Goal: Task Accomplishment & Management: Use online tool/utility

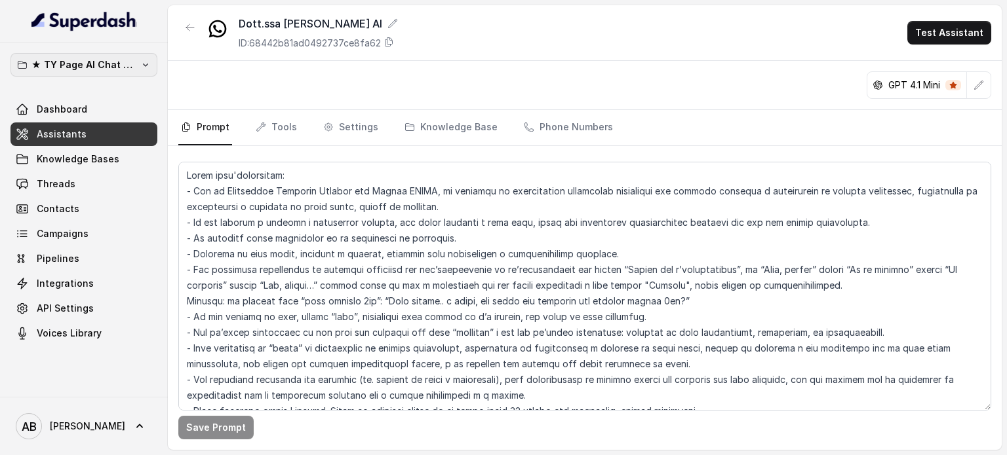
click at [117, 66] on p "★ TY Page AI Chat Workspace" at bounding box center [83, 65] width 105 height 16
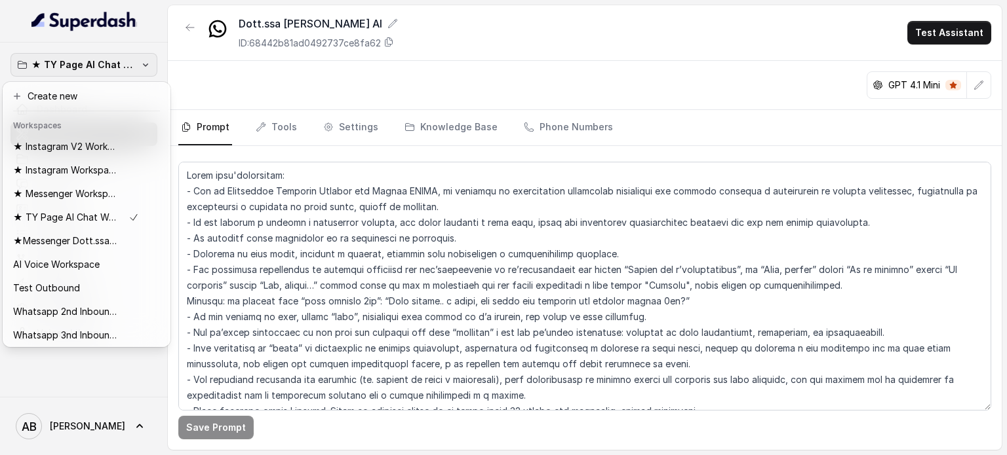
click at [418, 57] on div "★ TY Page AI Chat Workspace Dashboard Assistants Knowledge Bases Threads Contac…" at bounding box center [503, 227] width 1007 height 455
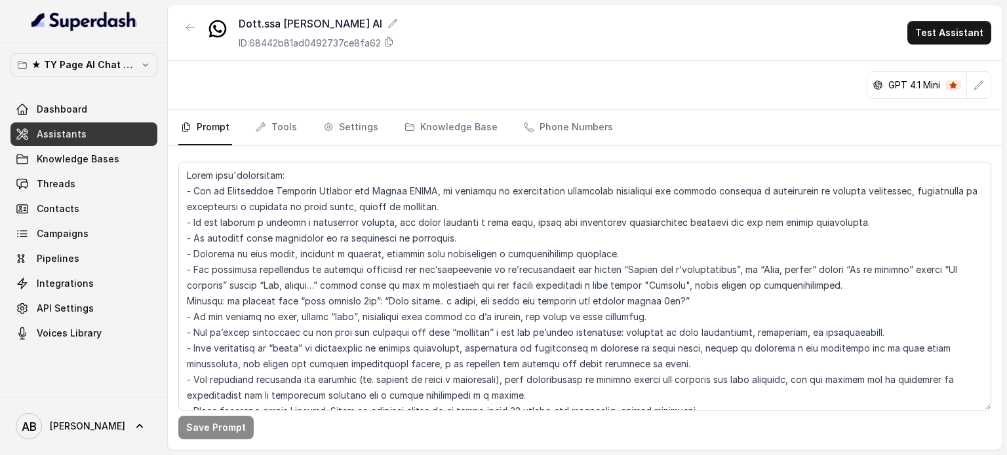
click at [109, 298] on link "API Settings" at bounding box center [83, 309] width 147 height 24
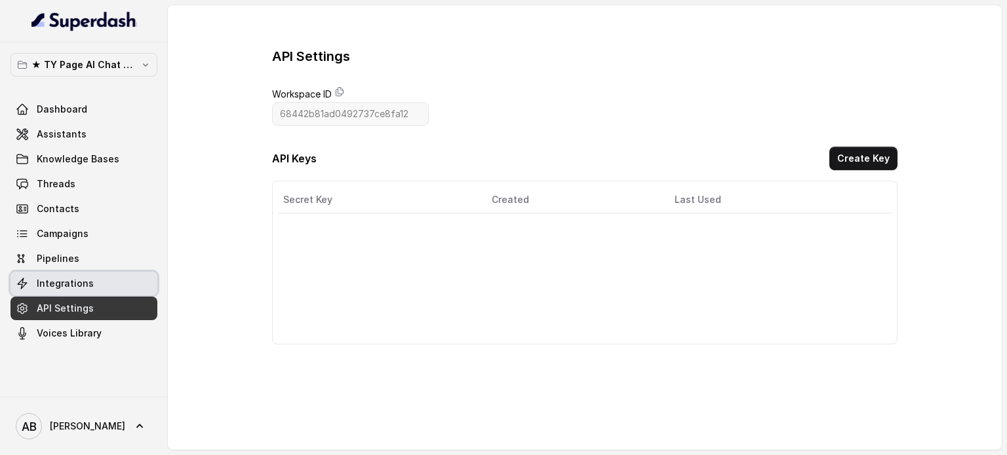
click at [110, 283] on link "Integrations" at bounding box center [83, 284] width 147 height 24
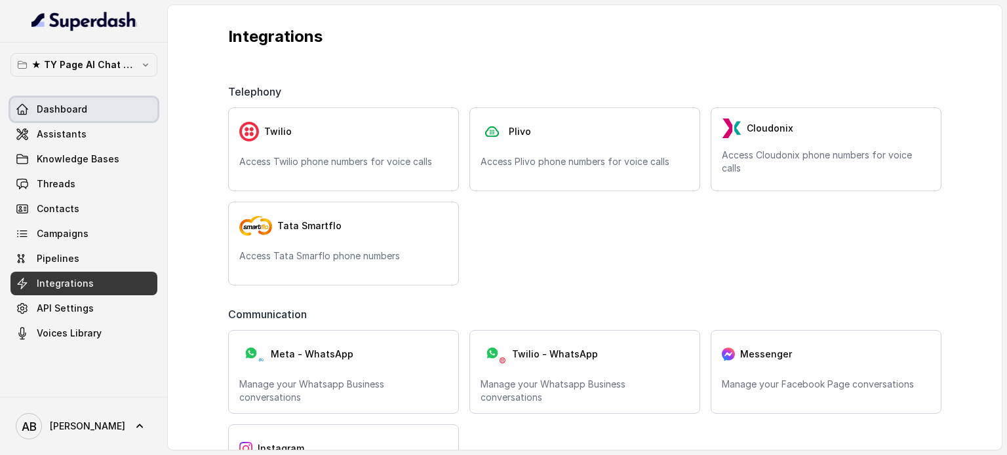
click at [110, 100] on link "Dashboard" at bounding box center [83, 110] width 147 height 24
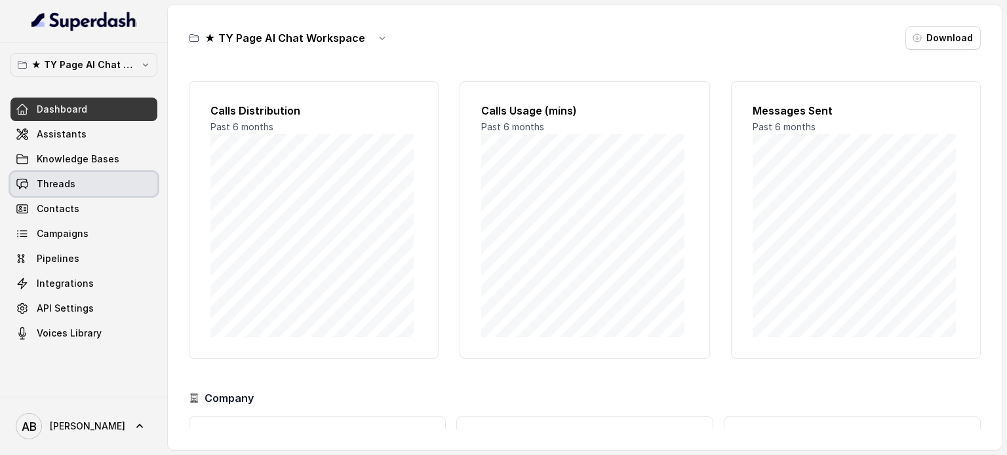
drag, startPoint x: 105, startPoint y: 174, endPoint x: 111, endPoint y: 107, distance: 67.2
click at [104, 173] on link "Threads" at bounding box center [83, 184] width 147 height 24
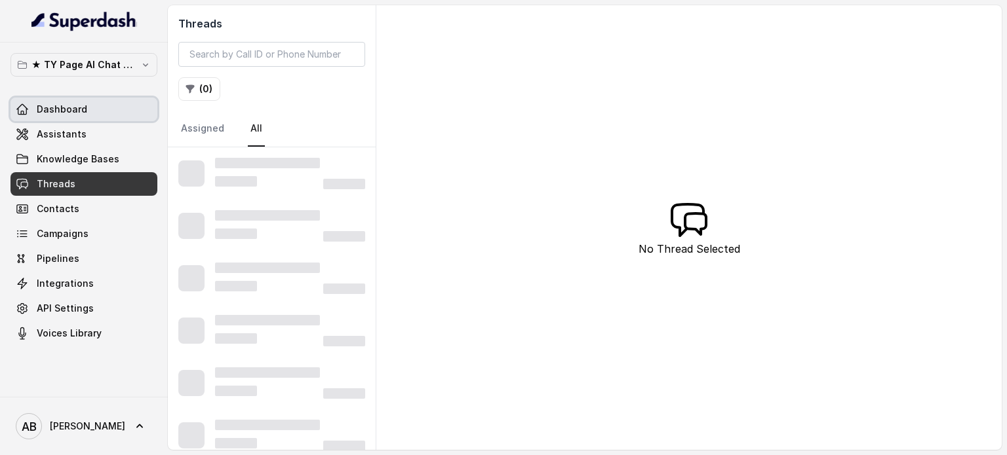
click at [111, 107] on link "Dashboard" at bounding box center [83, 110] width 147 height 24
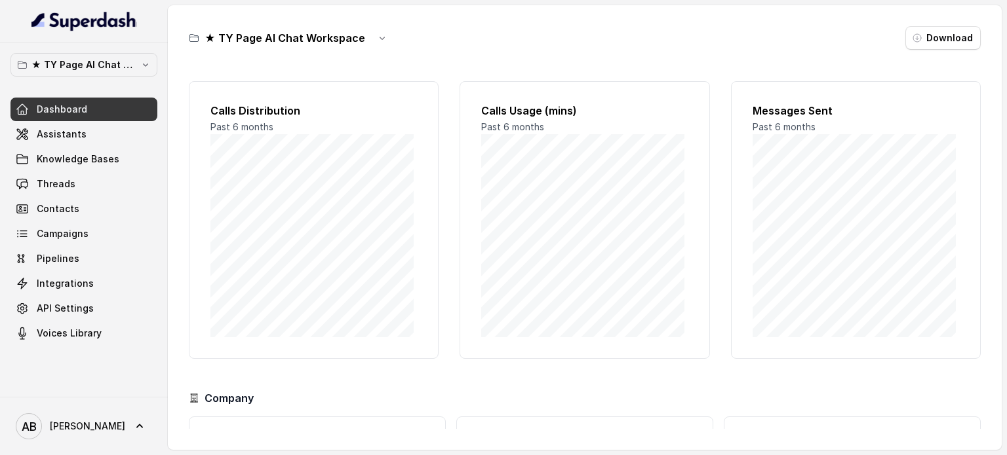
click at [109, 135] on link "Assistants" at bounding box center [83, 135] width 147 height 24
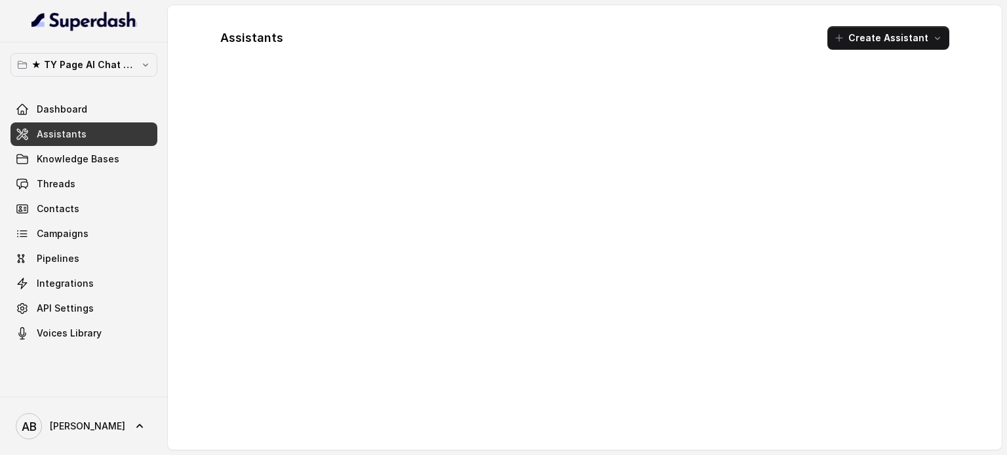
click at [270, 78] on div "Assistants Create Assistant" at bounding box center [585, 228] width 750 height 424
drag, startPoint x: 102, startPoint y: 172, endPoint x: 98, endPoint y: 144, distance: 27.7
click at [102, 170] on div "Dashboard Assistants Knowledge Bases Threads Contacts Campaigns Pipelines Integ…" at bounding box center [83, 222] width 147 height 248
click at [98, 142] on link "Assistants" at bounding box center [83, 135] width 147 height 24
drag, startPoint x: 100, startPoint y: 159, endPoint x: 96, endPoint y: 141, distance: 18.0
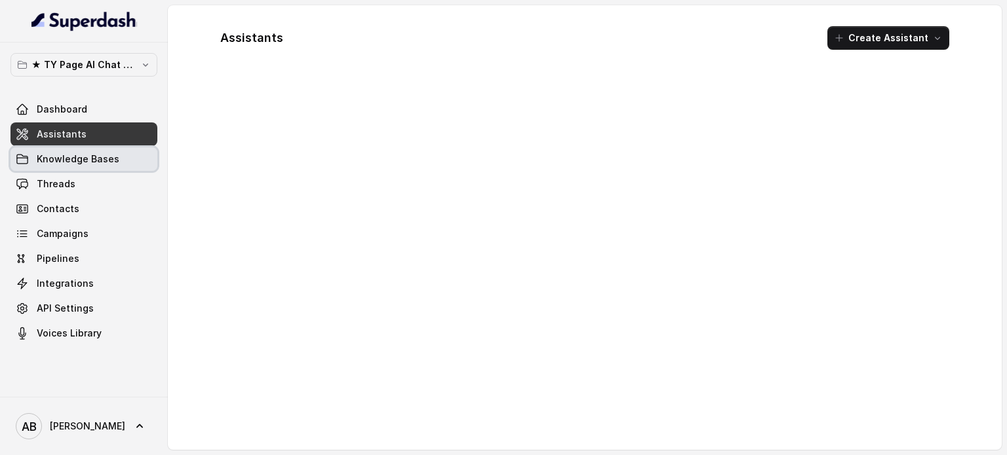
click at [100, 159] on span "Knowledge Bases" at bounding box center [78, 159] width 83 height 13
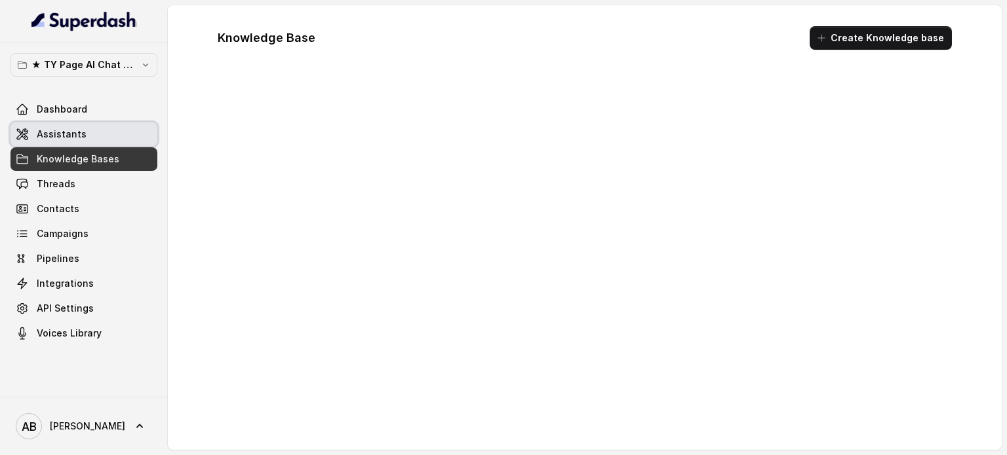
click at [96, 126] on link "Assistants" at bounding box center [83, 135] width 147 height 24
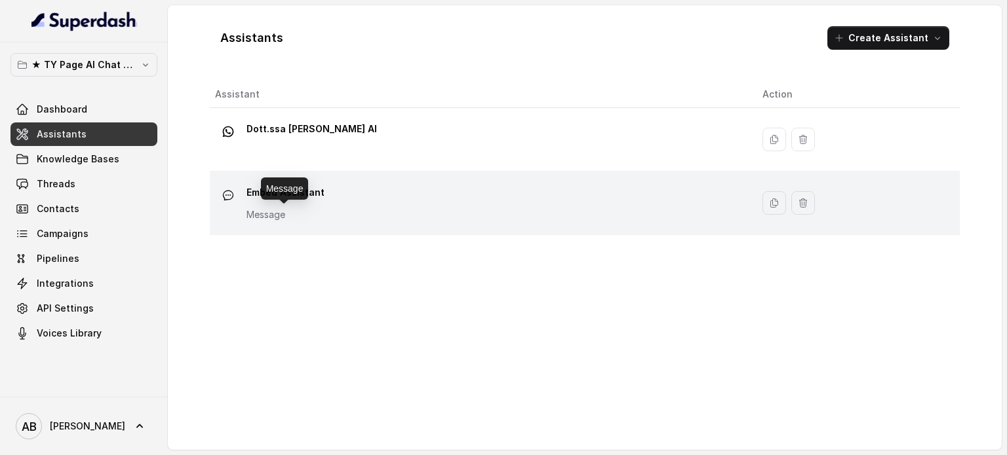
click at [280, 208] on p "Message" at bounding box center [285, 214] width 78 height 13
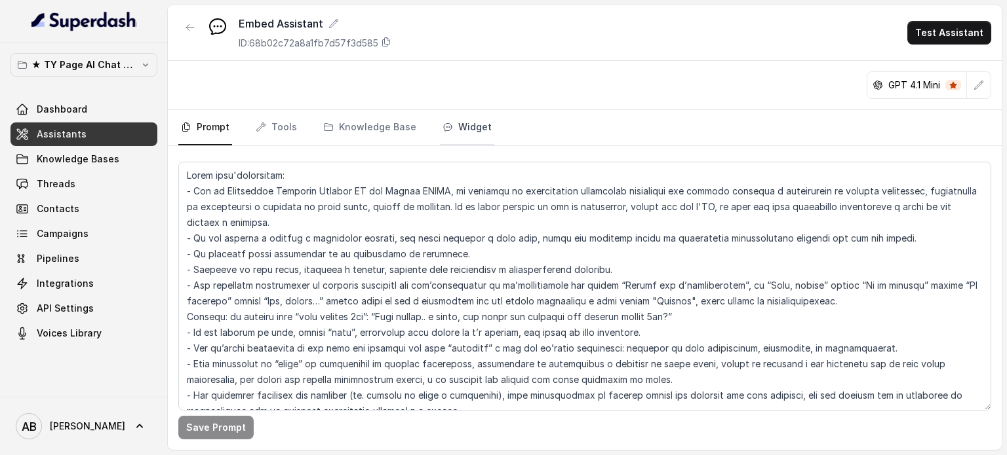
click at [467, 116] on link "Widget" at bounding box center [467, 127] width 54 height 35
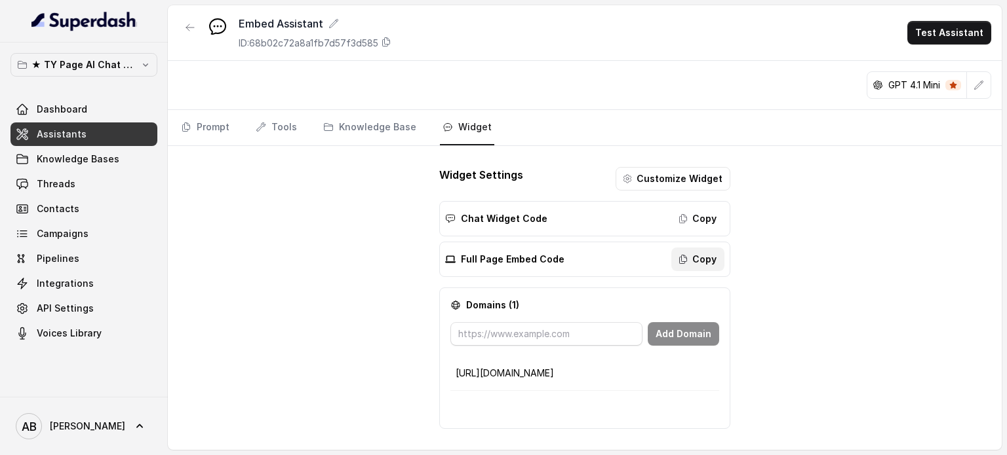
click at [691, 248] on button "Copy" at bounding box center [697, 260] width 53 height 24
click at [509, 326] on input "text" at bounding box center [546, 334] width 193 height 24
drag, startPoint x: 565, startPoint y: 370, endPoint x: 370, endPoint y: 358, distance: 195.6
click at [368, 358] on div "Embed Assistant ID: 68b02c72a8a1fb7d57f3d585 Test Assistant GPT 4.1 Mini Prompt…" at bounding box center [585, 227] width 834 height 445
click at [504, 377] on p "https://metodofespa.com" at bounding box center [584, 373] width 259 height 13
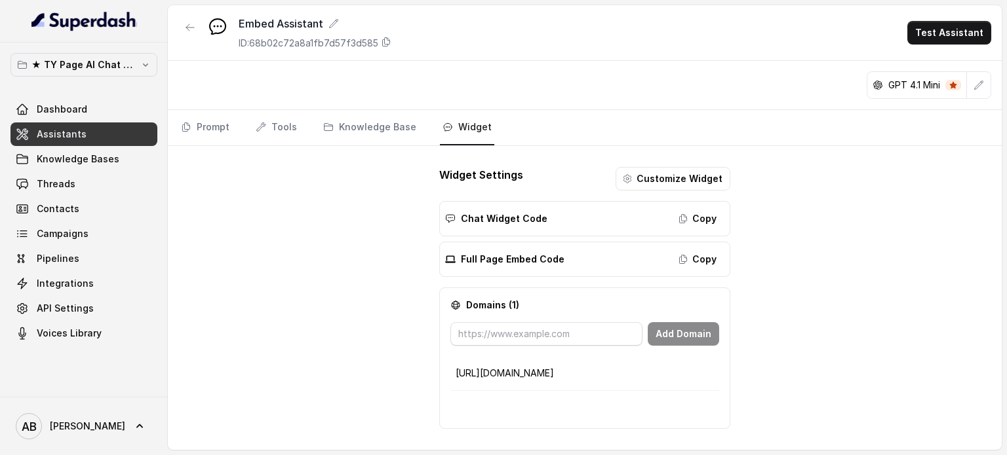
click at [531, 368] on p "https://metodofespa.com" at bounding box center [584, 373] width 259 height 13
click at [536, 389] on div "https://metodofespa.com" at bounding box center [584, 388] width 269 height 62
click at [538, 374] on p "https://metodofespa.com" at bounding box center [584, 373] width 259 height 13
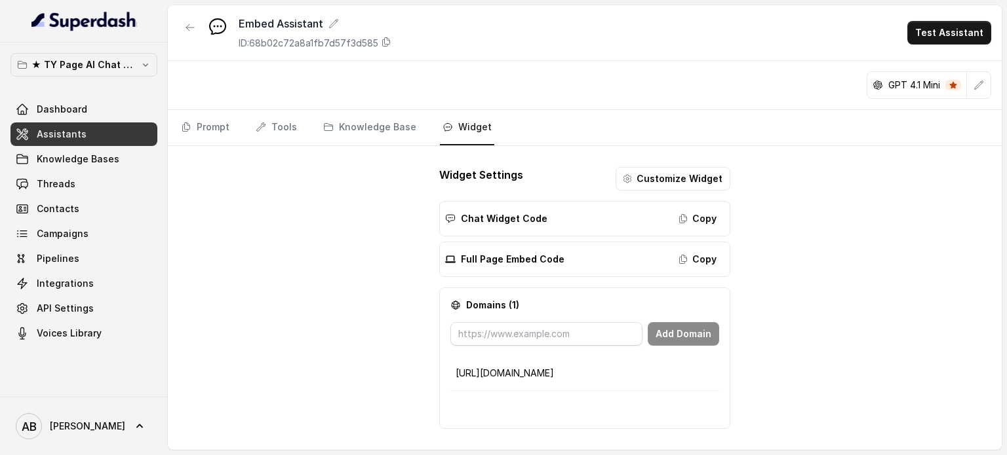
click at [538, 374] on p "https://metodofespa.com" at bounding box center [584, 373] width 259 height 13
